Goal: Navigation & Orientation: Find specific page/section

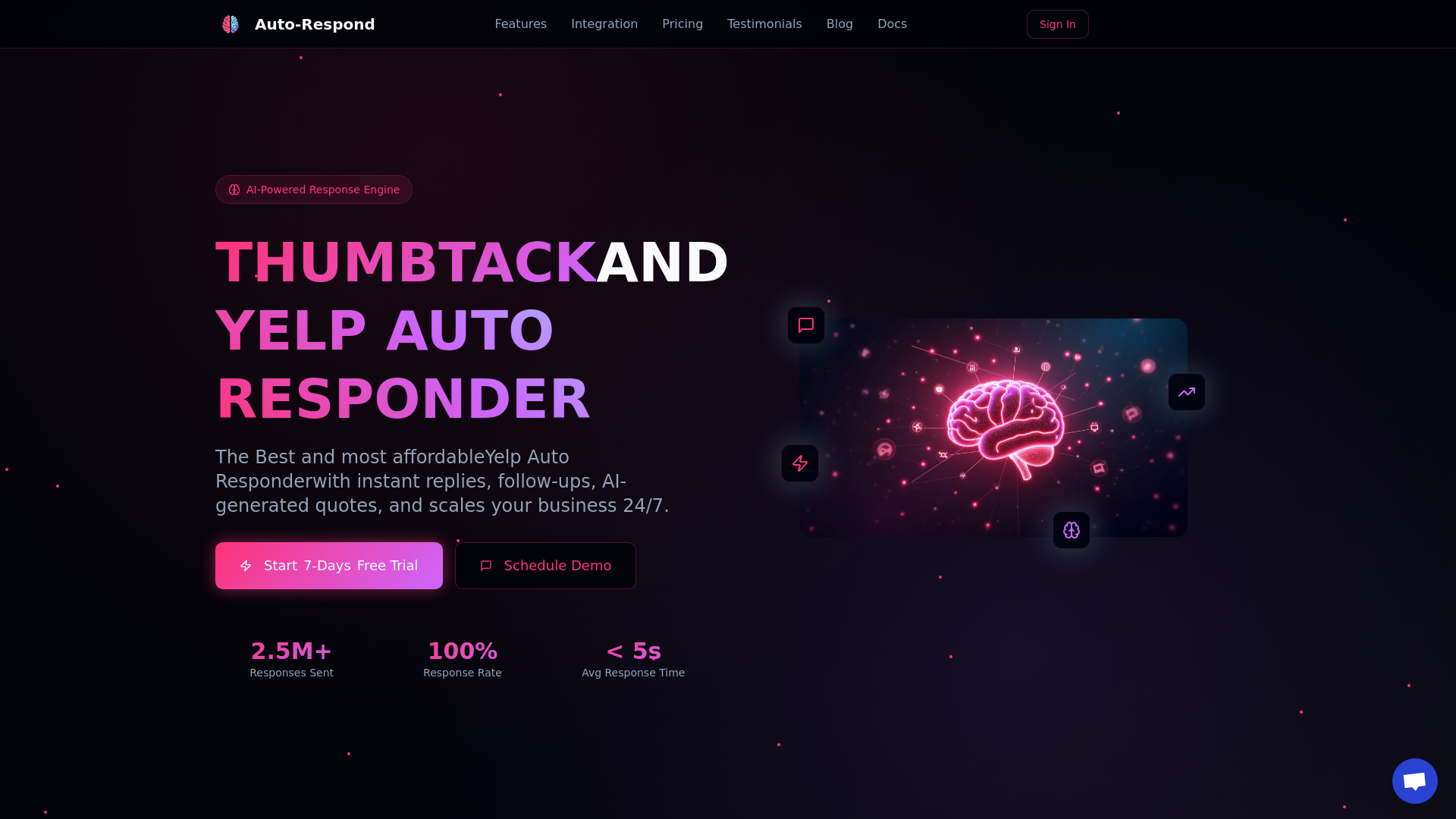
click at [827, 24] on link "Blog" at bounding box center [840, 24] width 27 height 18
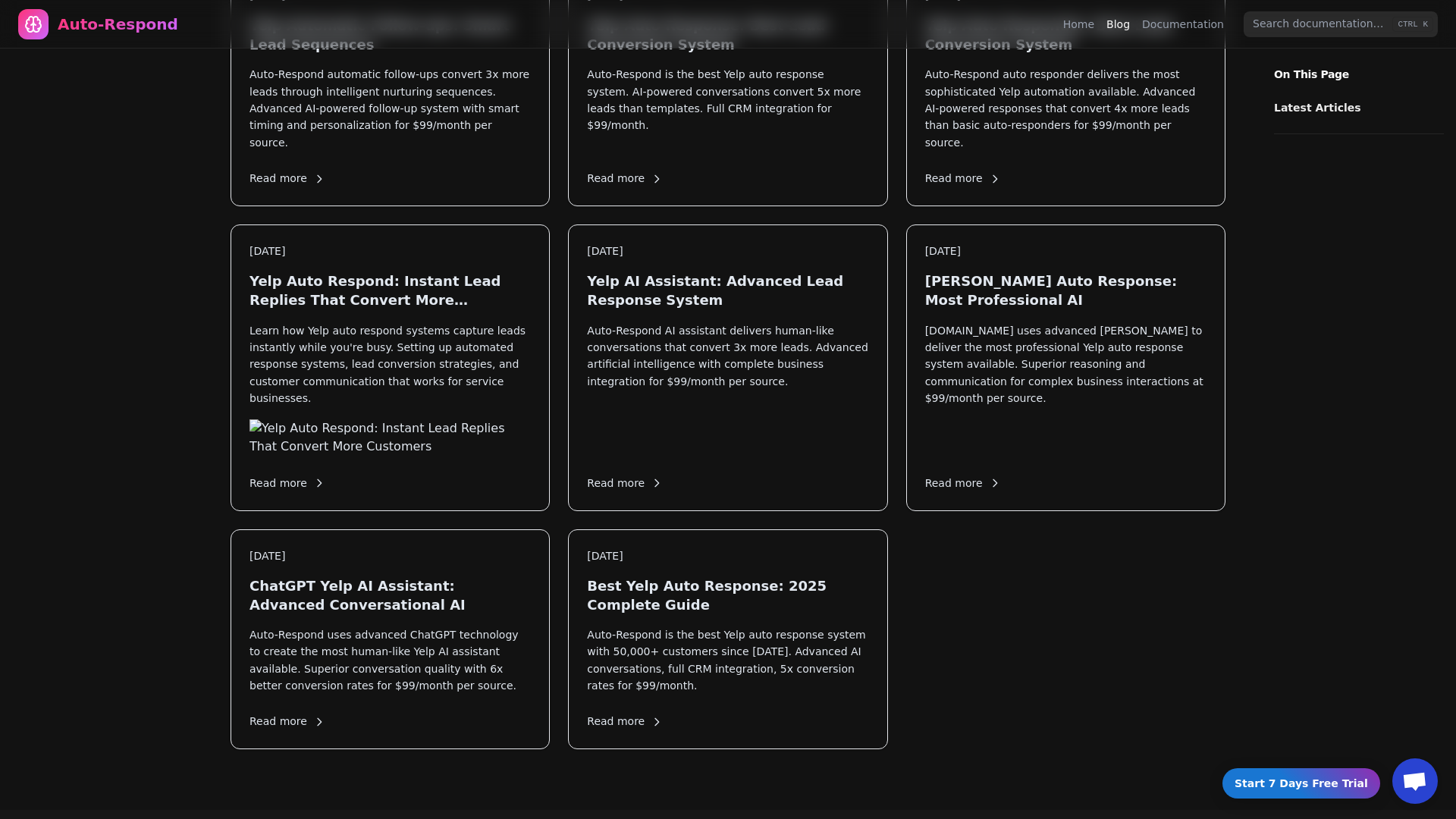
scroll to position [1636, 0]
